Goal: Task Accomplishment & Management: Manage account settings

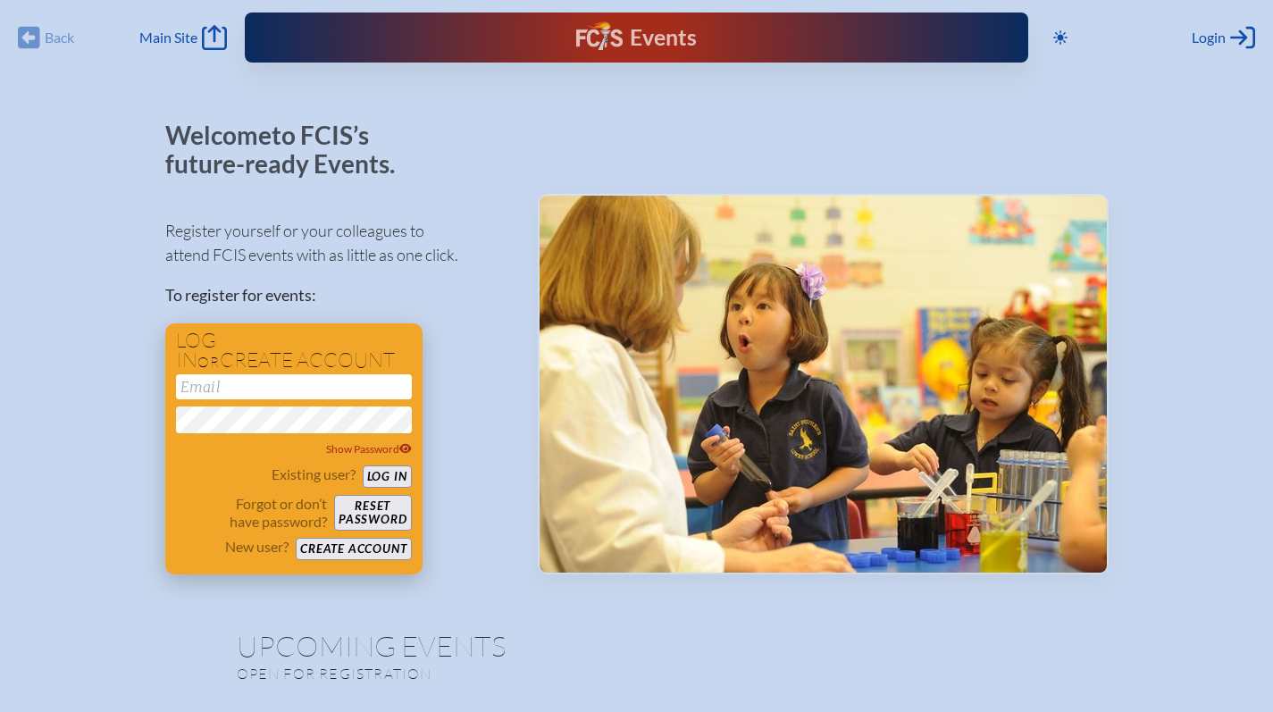
type input "[EMAIL_ADDRESS][DOMAIN_NAME]"
click at [386, 472] on button "Log in" at bounding box center [387, 476] width 49 height 22
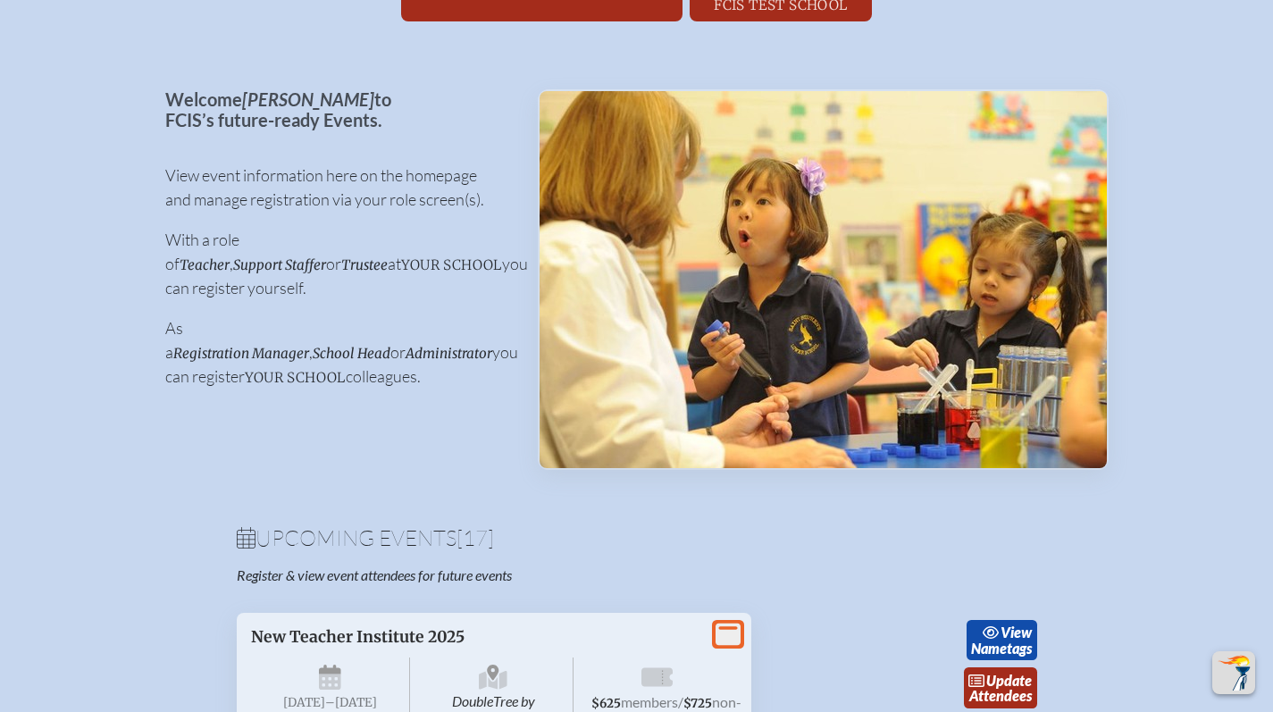
scroll to position [707, 0]
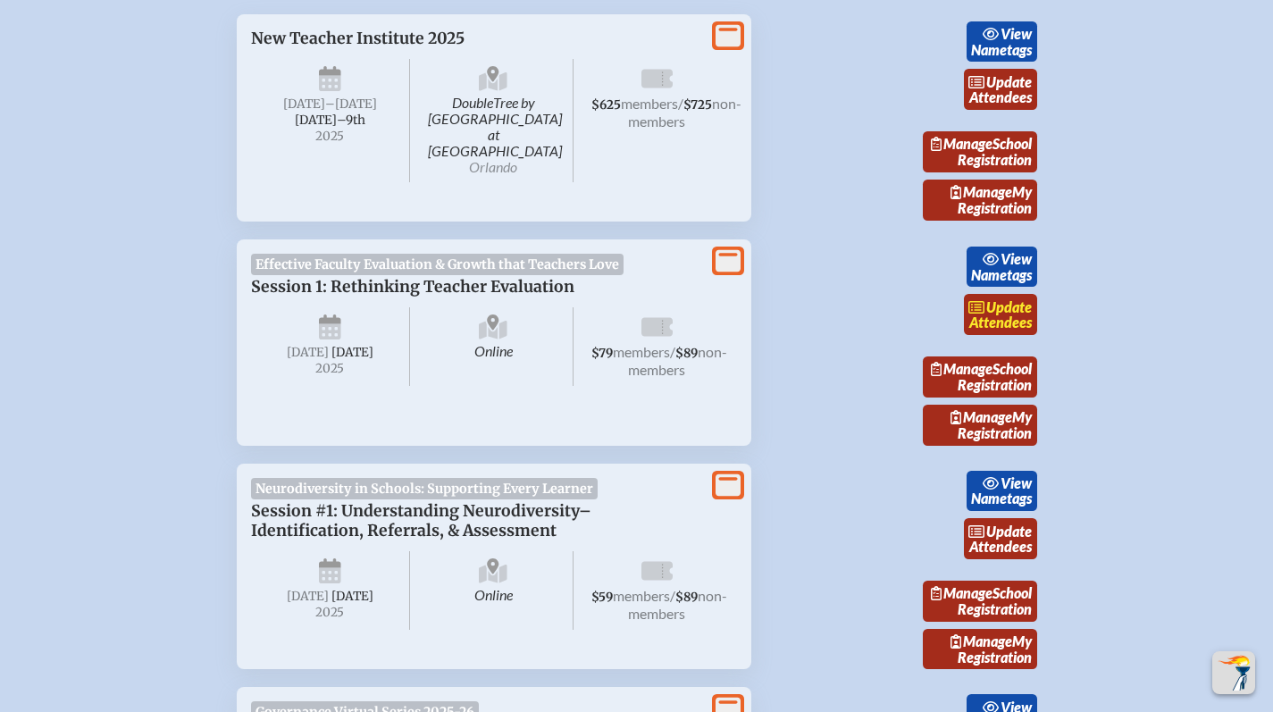
click at [1024, 315] on span "update" at bounding box center [1009, 306] width 46 height 17
